Goal: Entertainment & Leisure: Browse casually

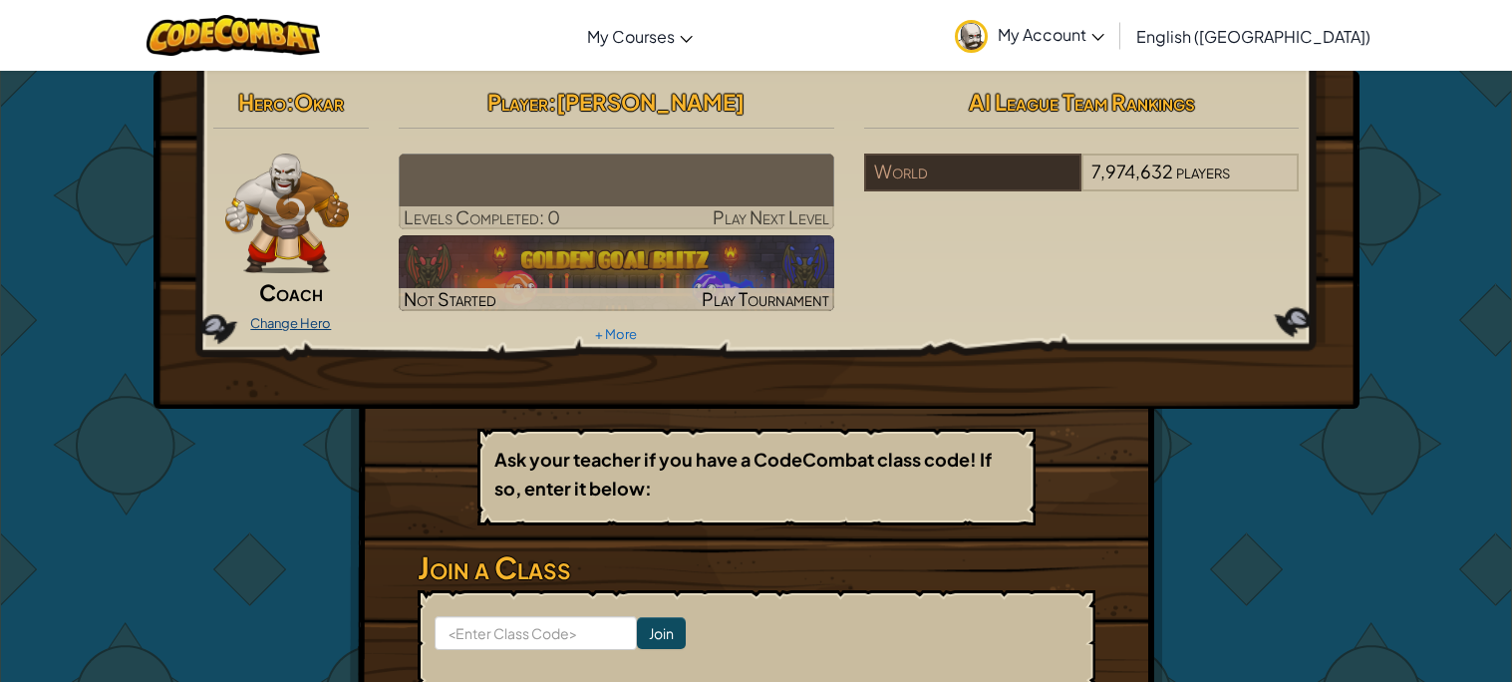
click at [318, 329] on link "Change Hero" at bounding box center [290, 323] width 81 height 16
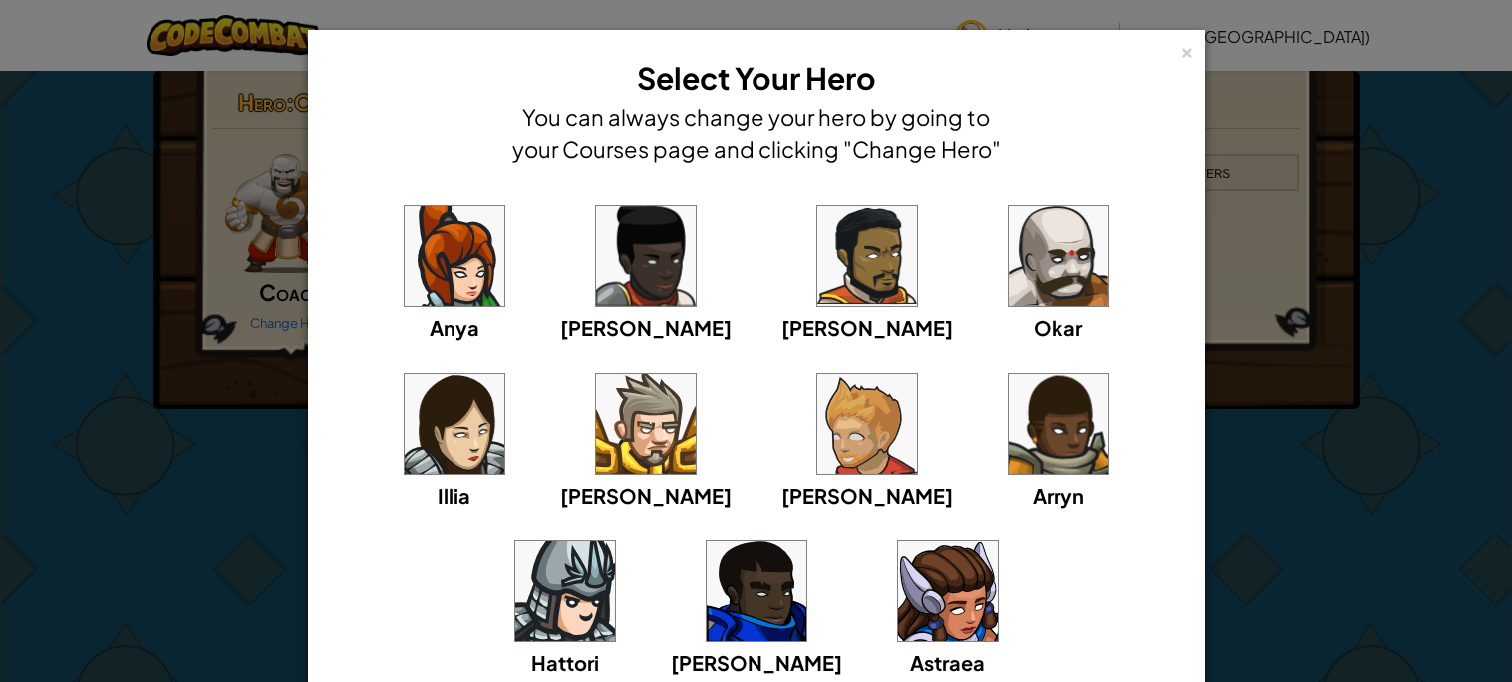
click at [1008, 268] on img at bounding box center [1058, 256] width 100 height 100
click at [504, 374] on img at bounding box center [455, 424] width 100 height 100
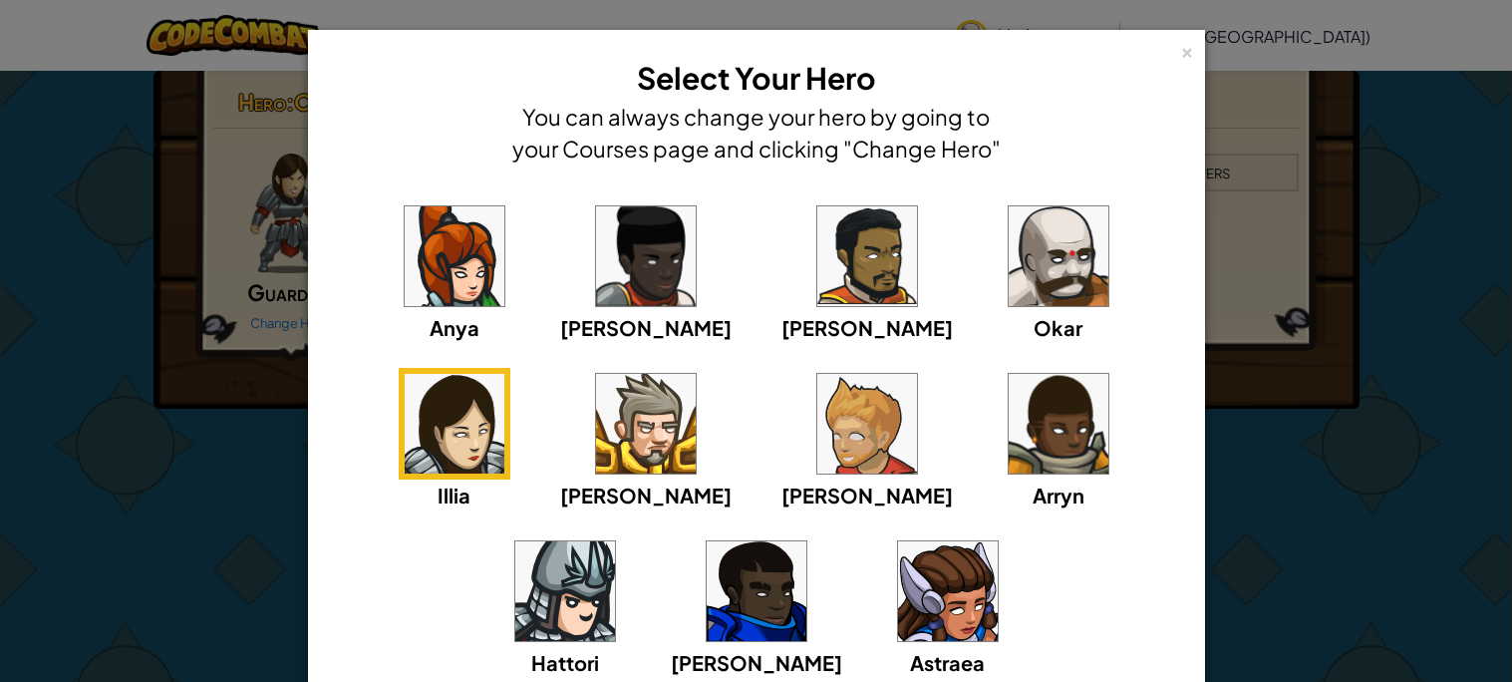
click at [1008, 258] on img at bounding box center [1058, 256] width 100 height 100
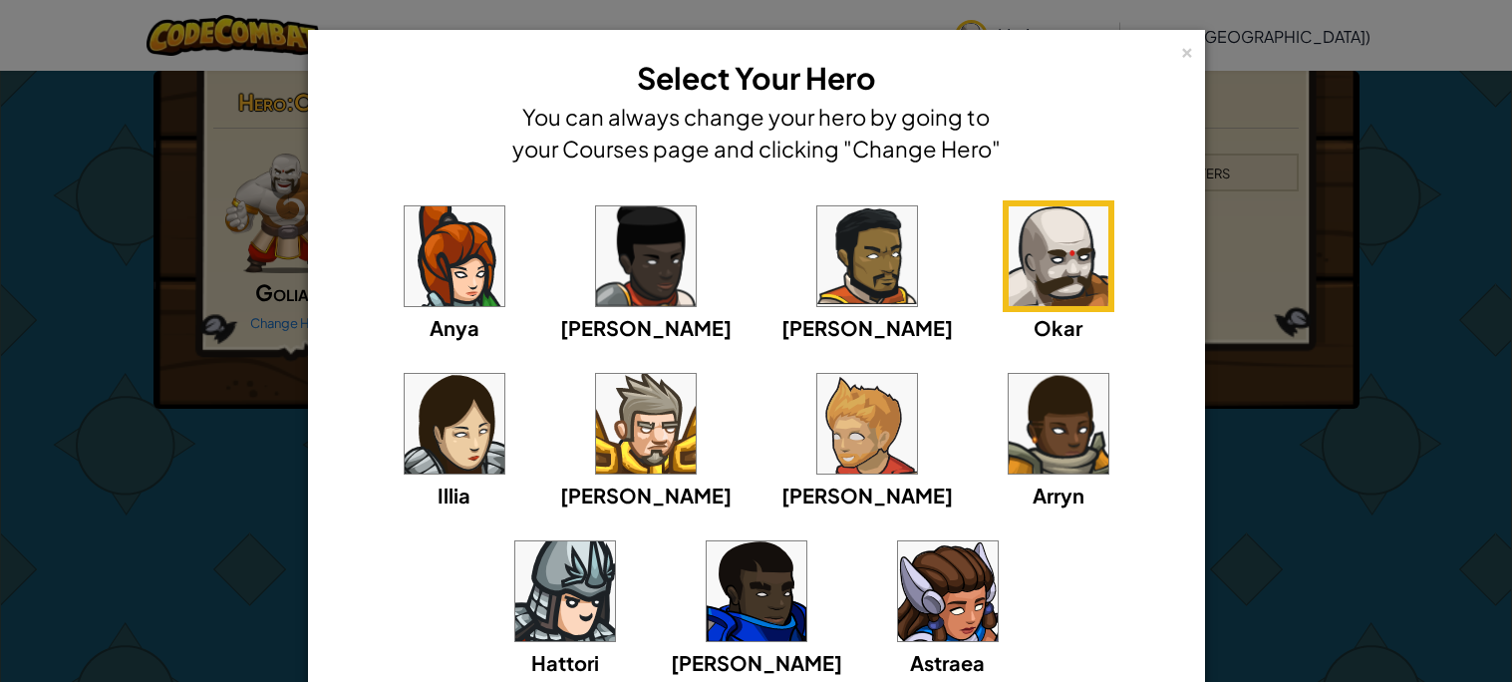
click at [817, 420] on img at bounding box center [867, 424] width 100 height 100
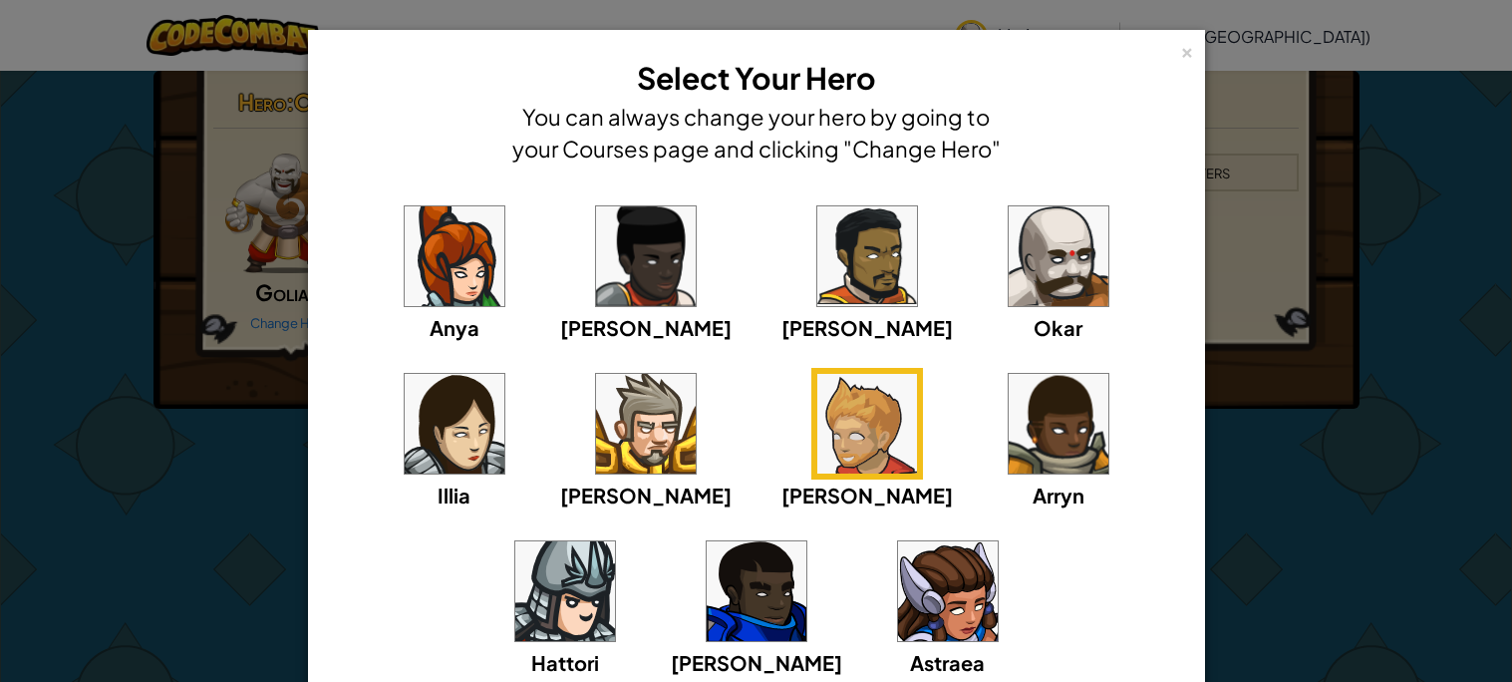
click at [817, 420] on img at bounding box center [867, 424] width 100 height 100
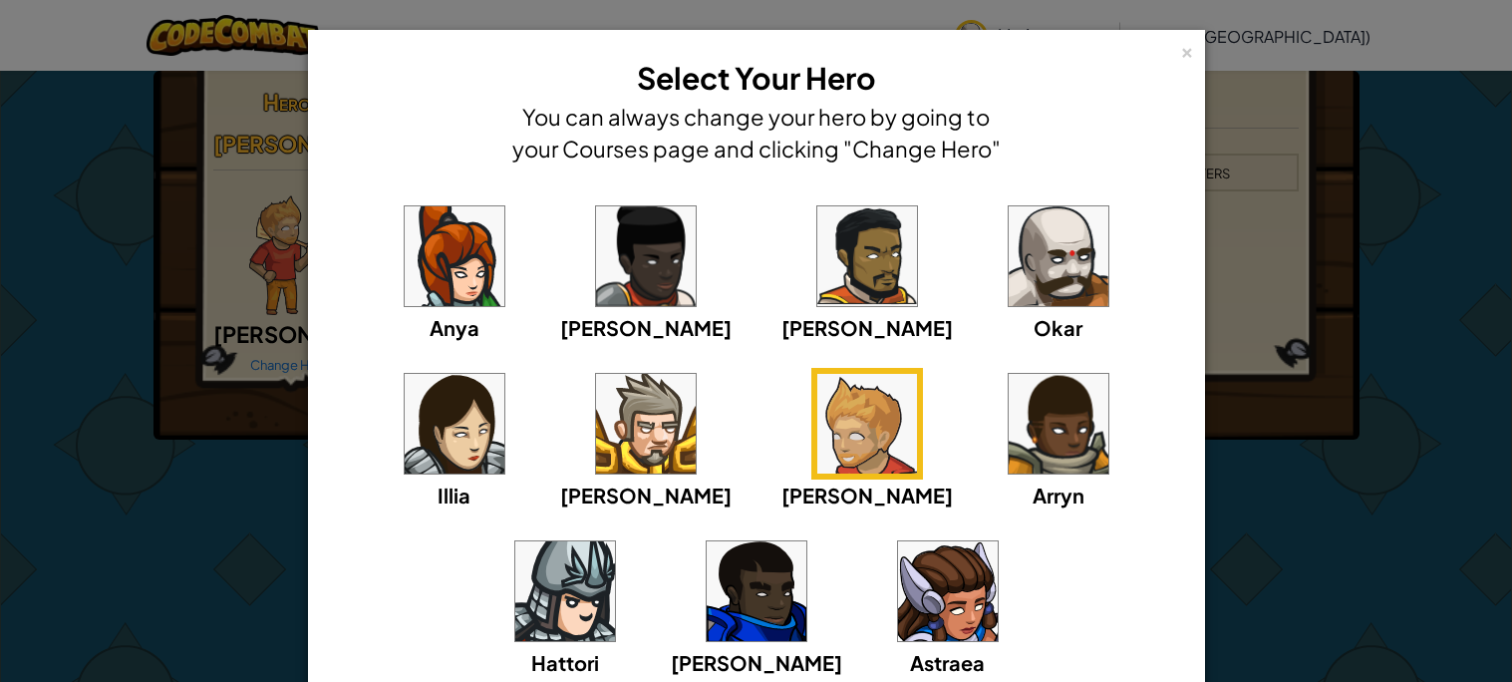
click at [596, 422] on img at bounding box center [646, 424] width 100 height 100
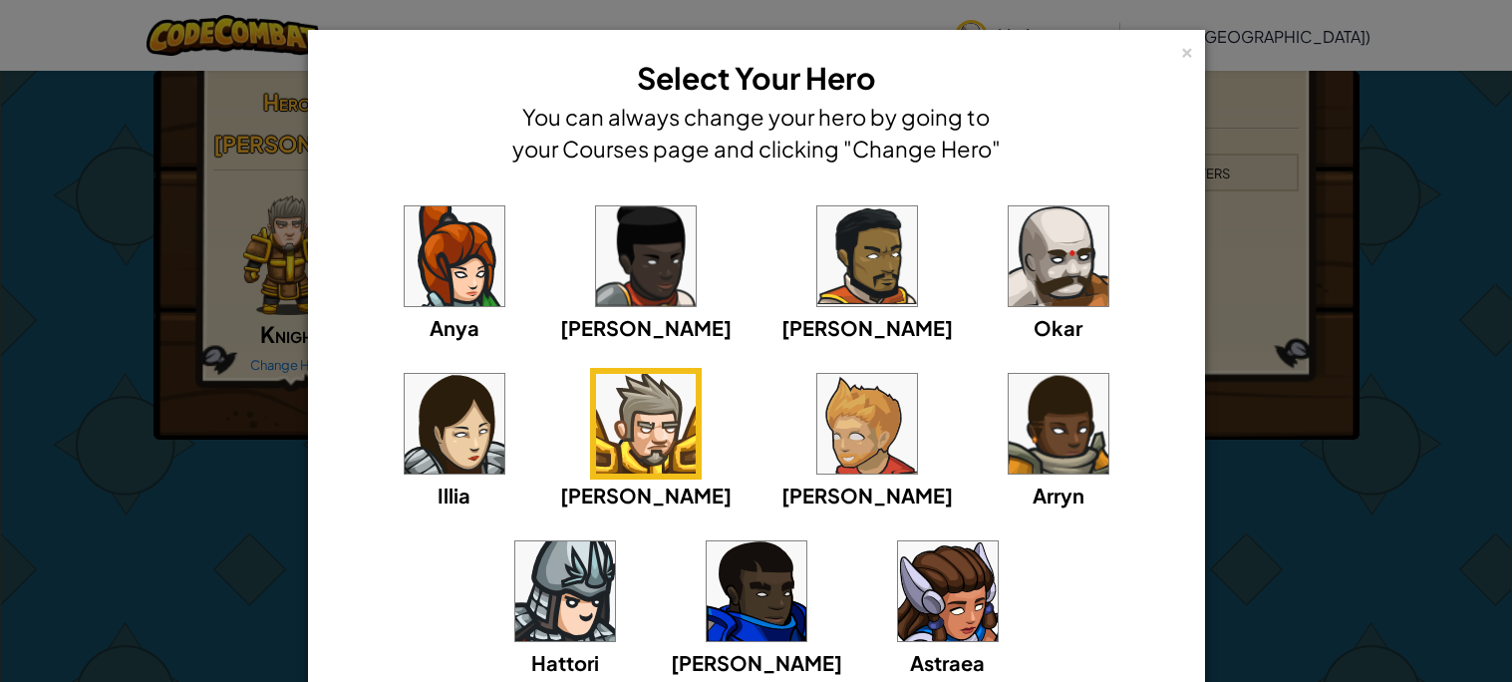
click at [817, 467] on img at bounding box center [867, 424] width 100 height 100
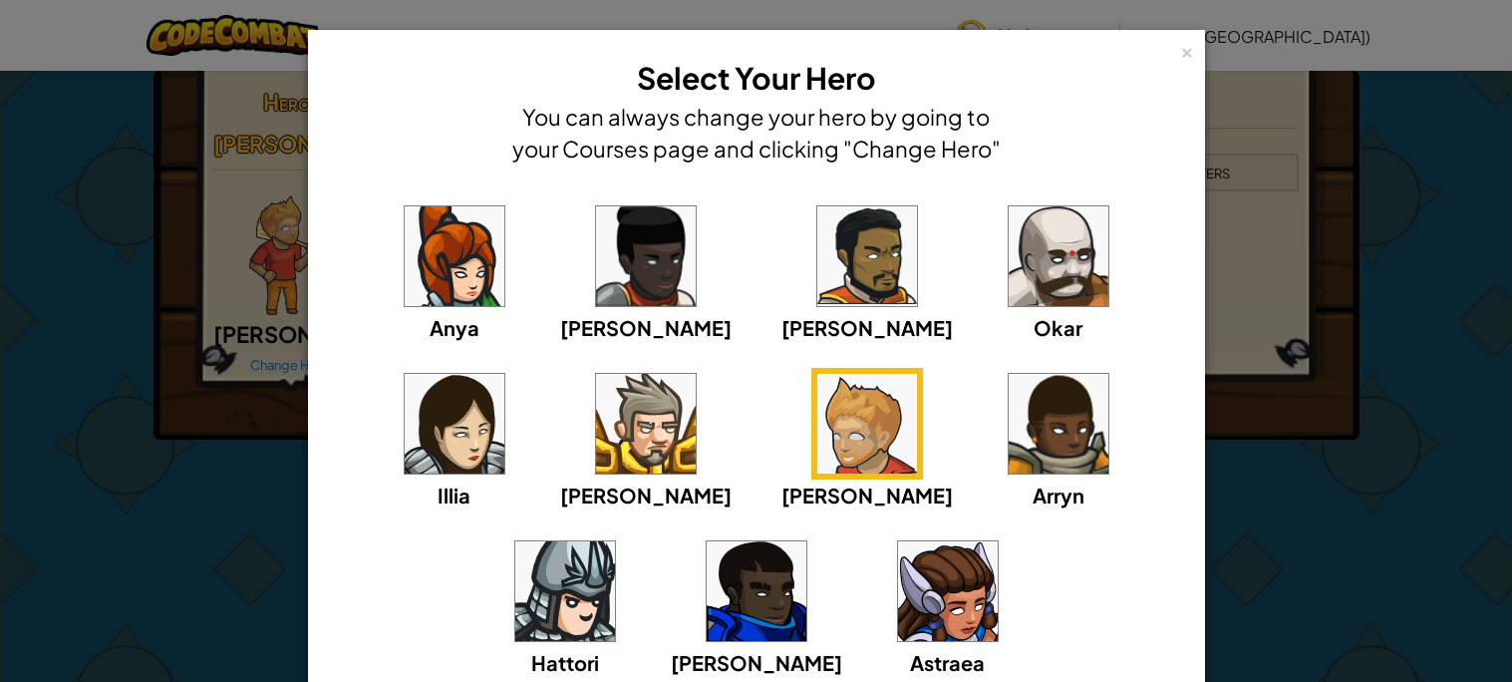
click at [1008, 242] on img at bounding box center [1058, 256] width 100 height 100
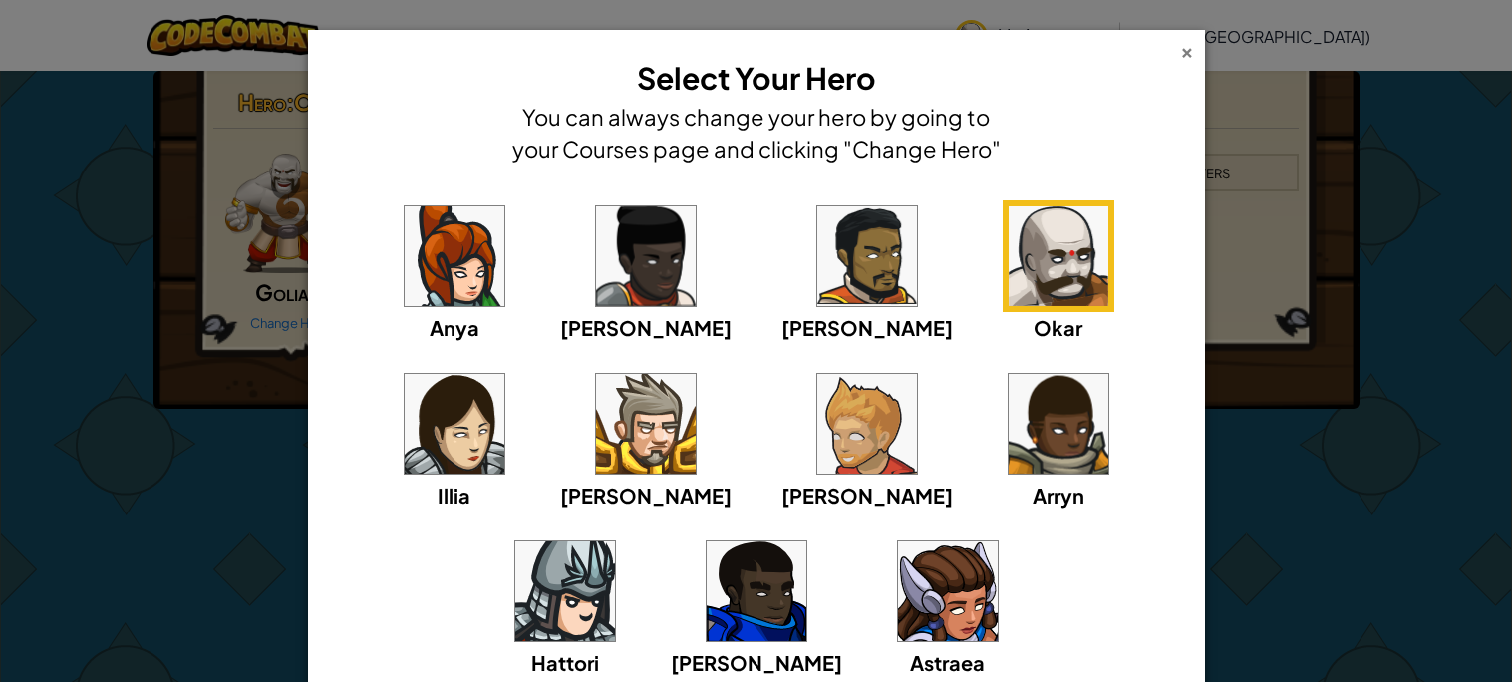
click at [1186, 53] on div "×" at bounding box center [1187, 49] width 14 height 21
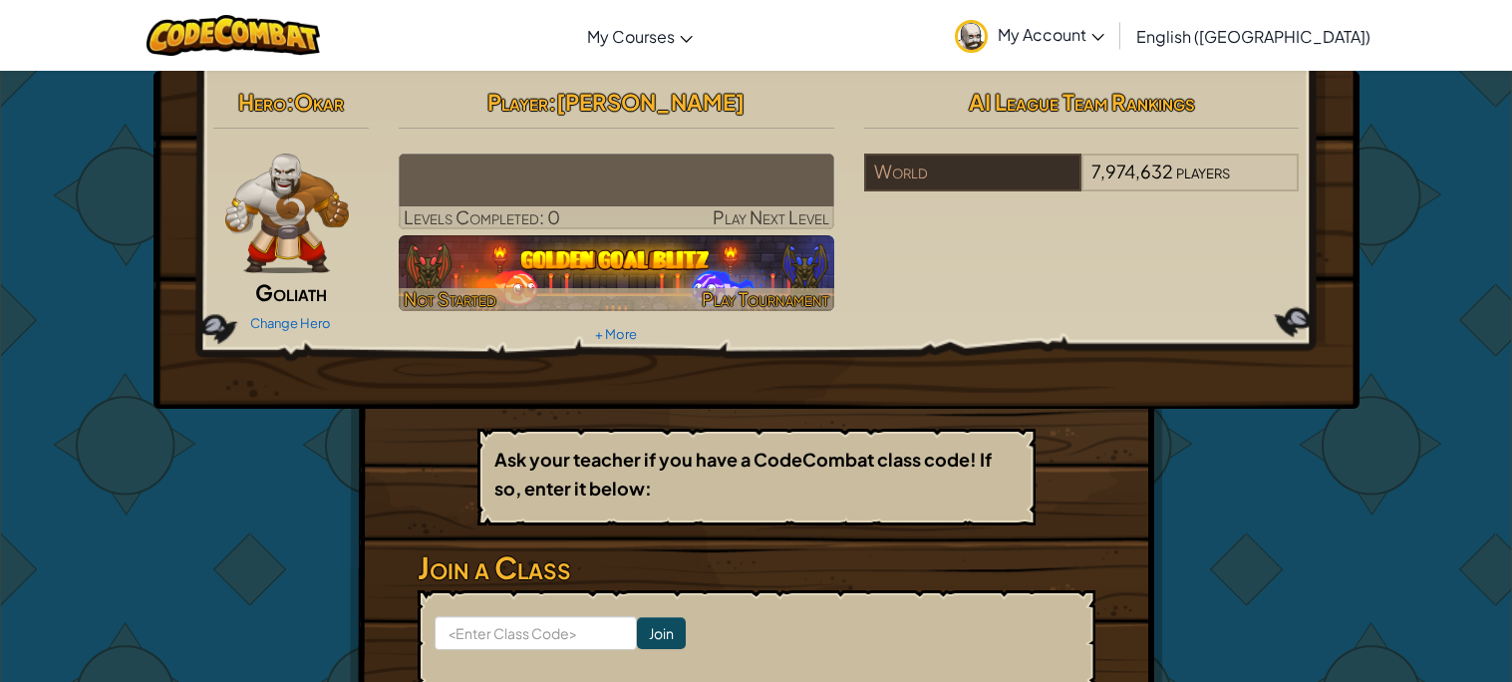
click at [778, 256] on img at bounding box center [616, 273] width 435 height 76
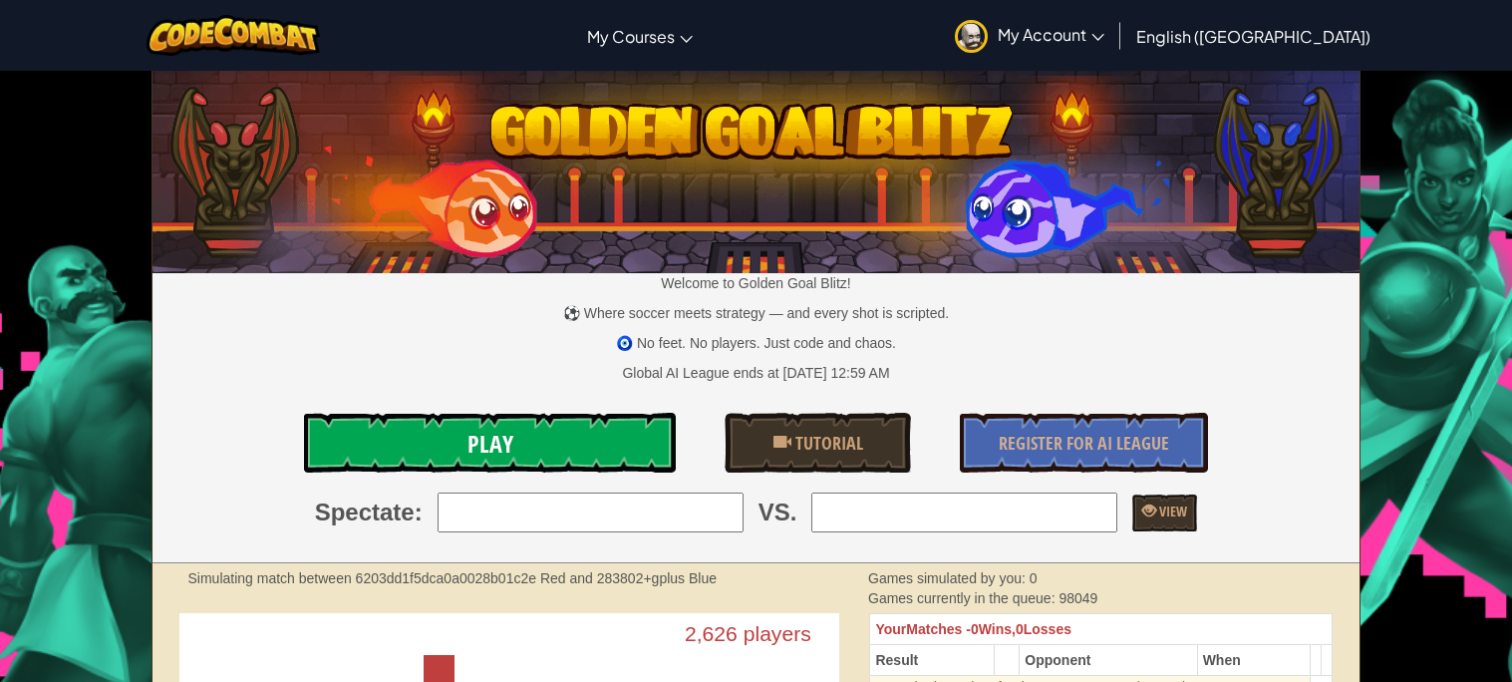
click at [539, 439] on link "Play" at bounding box center [489, 443] width 371 height 60
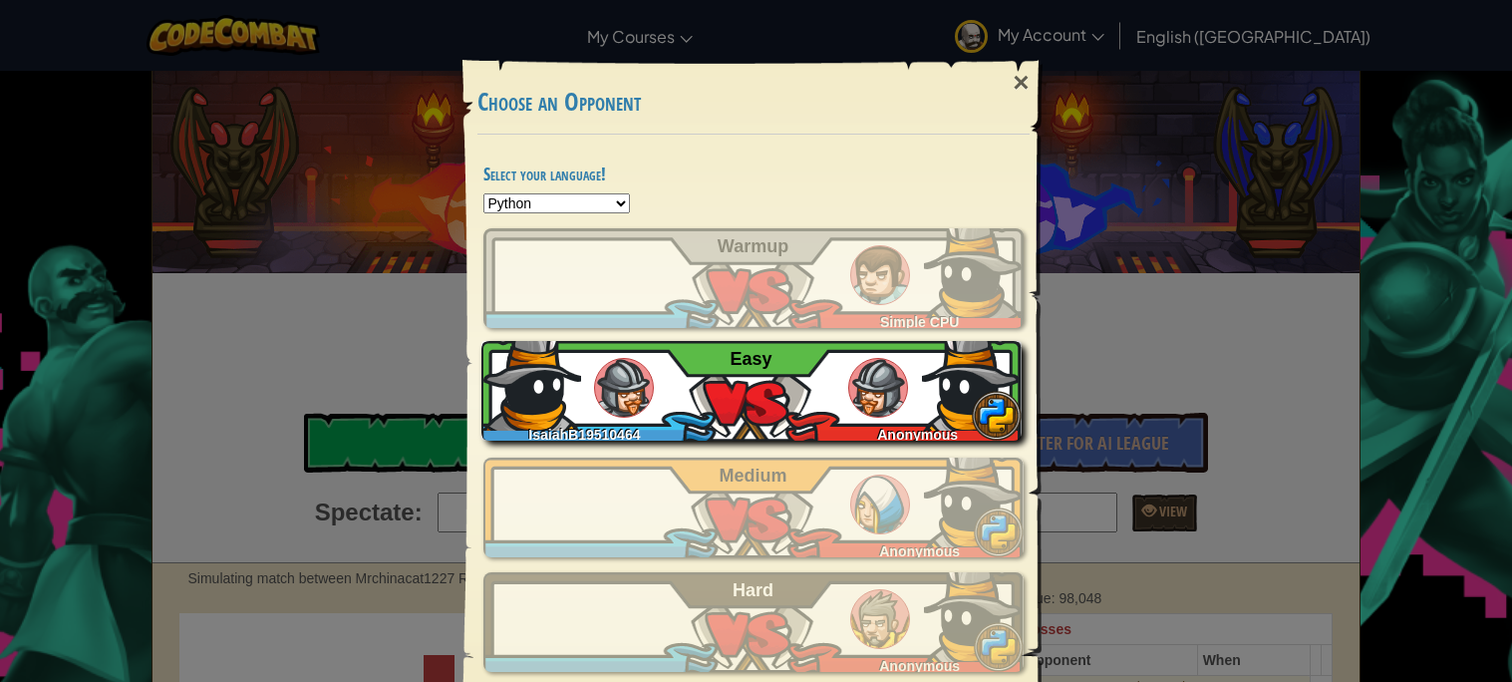
click at [781, 395] on div "IsaiahB19510464 Anonymous Easy" at bounding box center [751, 391] width 540 height 100
